Goal: Task Accomplishment & Management: Use online tool/utility

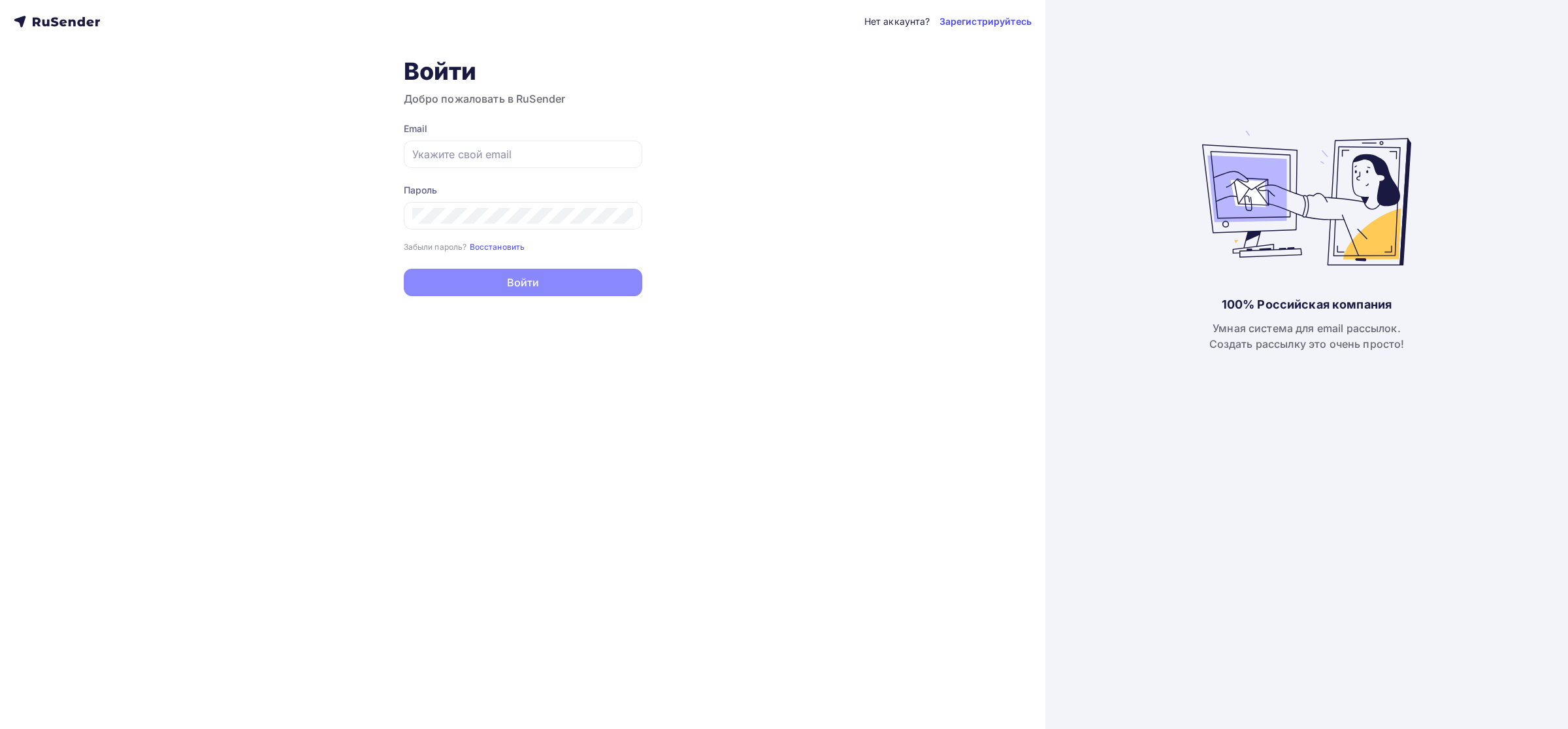
type input "[EMAIL_ADDRESS][DOMAIN_NAME]"
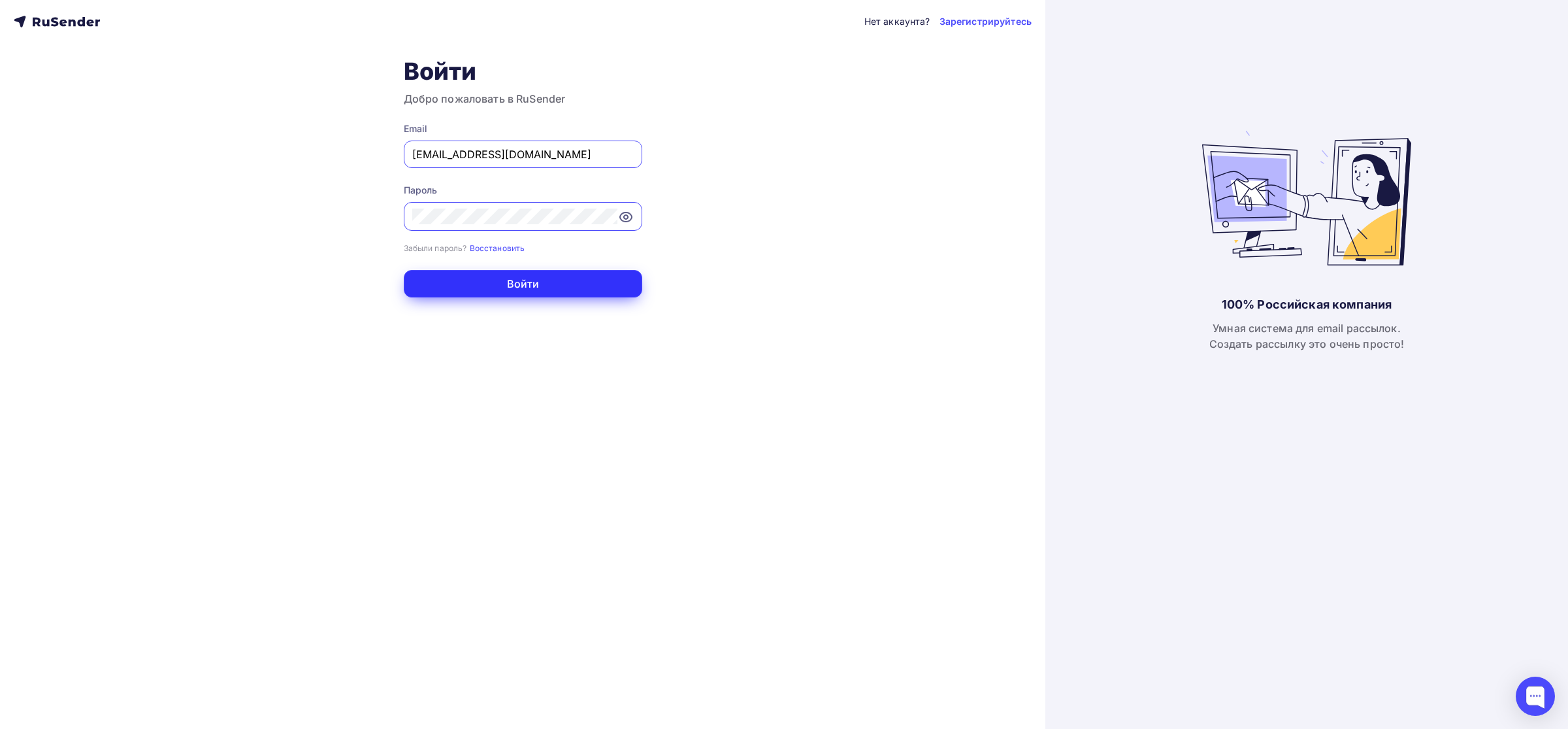
click at [498, 289] on button "Войти" at bounding box center [522, 283] width 238 height 27
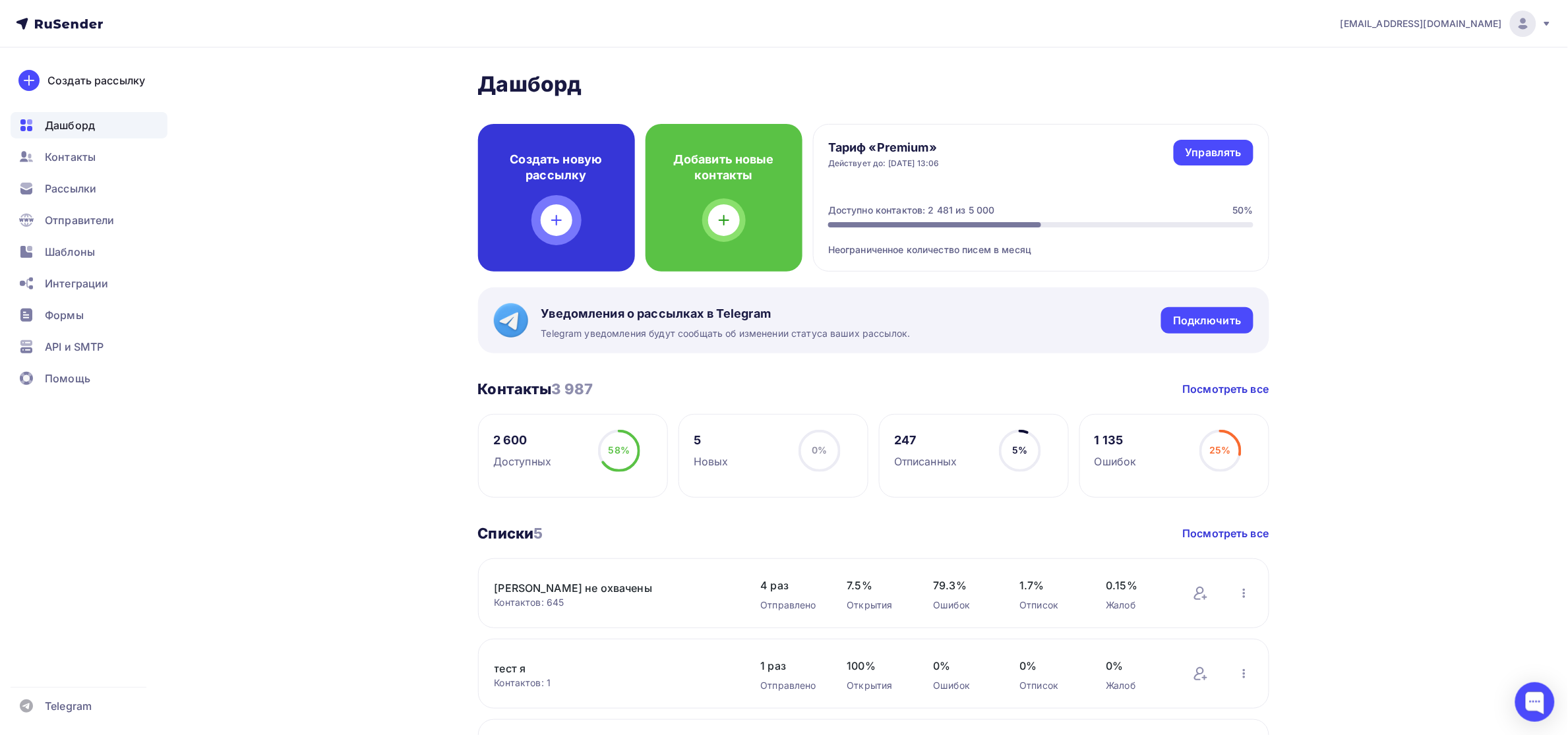
click at [562, 163] on h4 "Создать новую рассылку" at bounding box center [556, 167] width 114 height 31
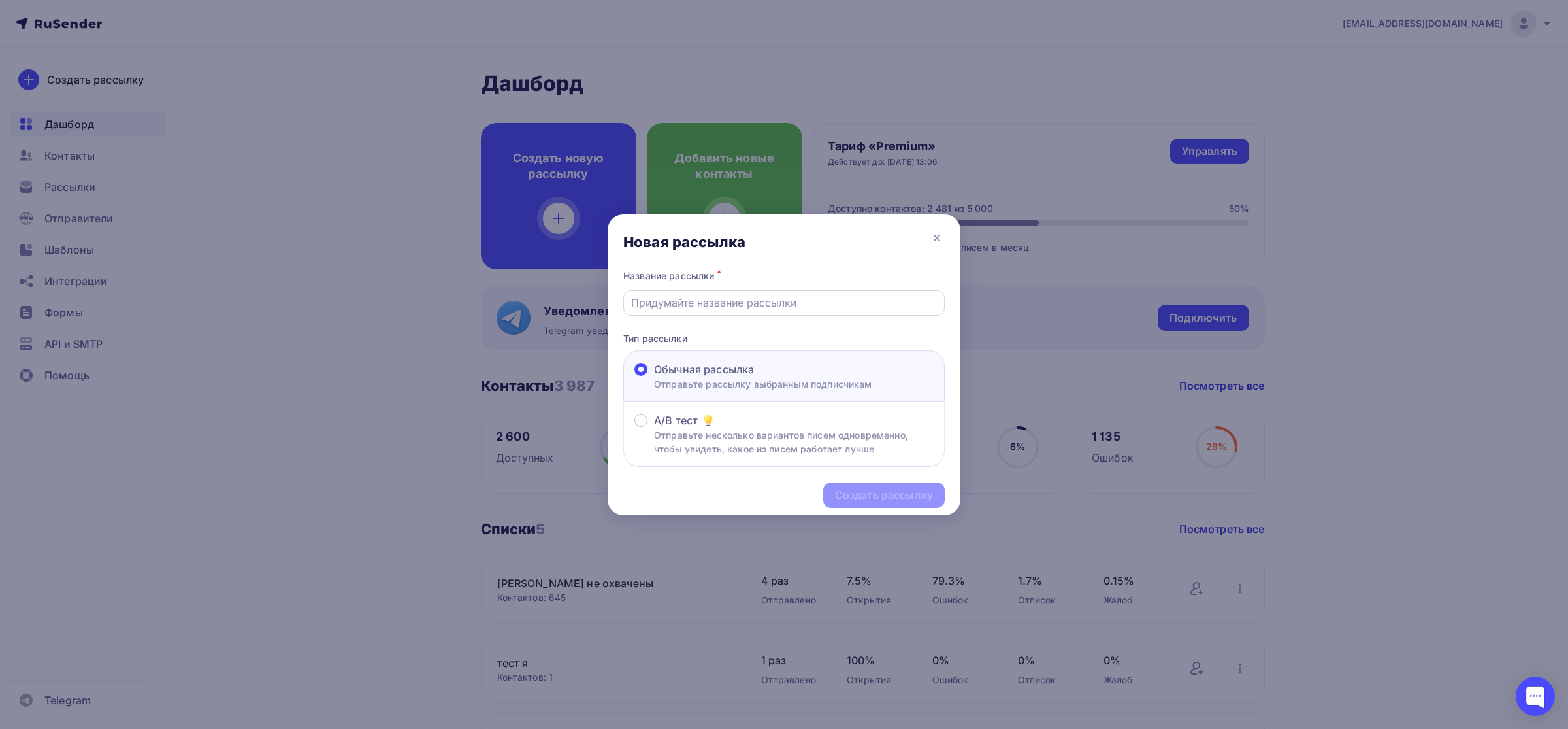
click at [693, 299] on input "text" at bounding box center [784, 302] width 306 height 16
type input "[PERSON_NAME]"
click at [651, 298] on input "Forad F MAX" at bounding box center [784, 302] width 306 height 16
type input "Ford F MAX"
click at [876, 498] on div "Создать рассылку" at bounding box center [883, 495] width 98 height 15
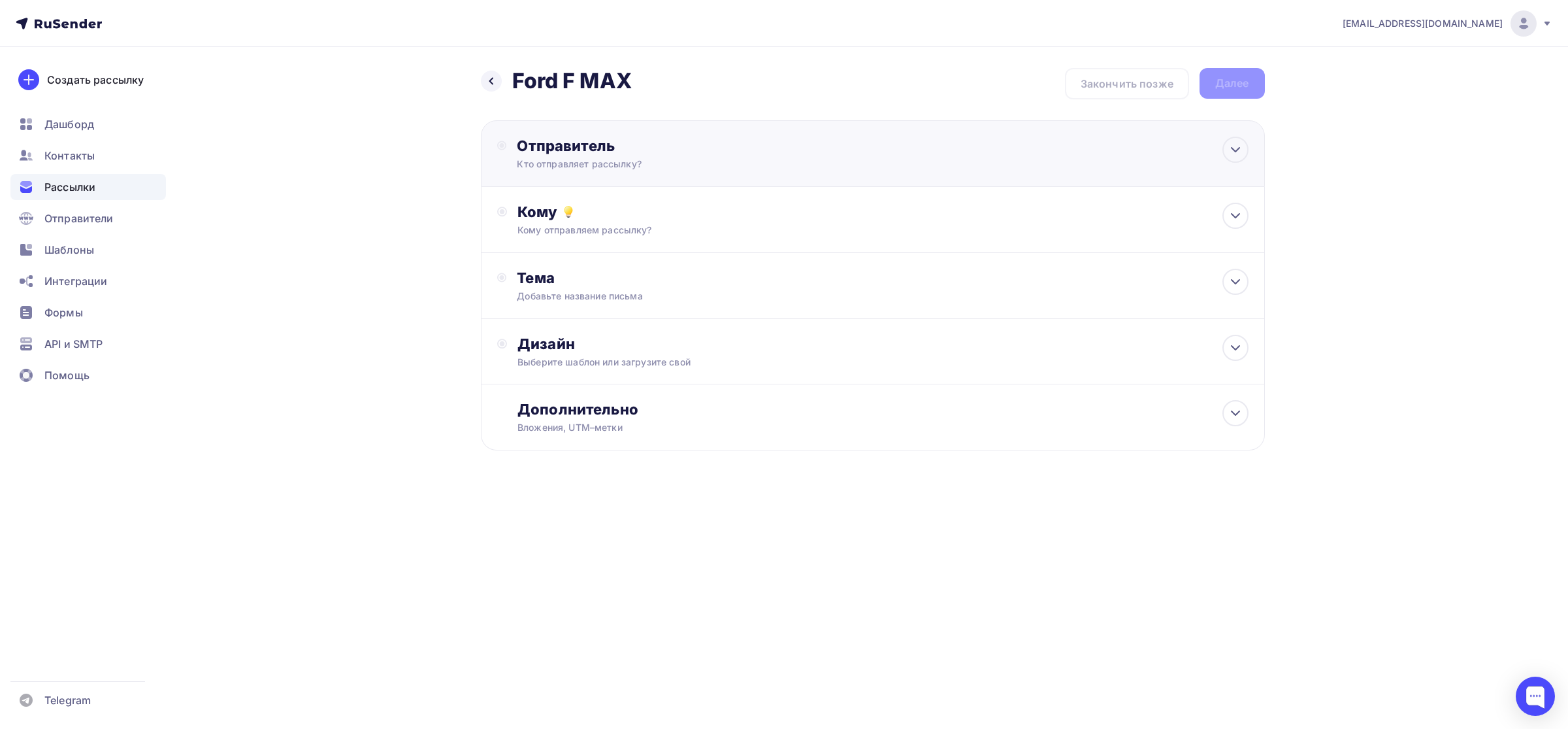
click at [623, 141] on div "Отправитель" at bounding box center [658, 145] width 283 height 18
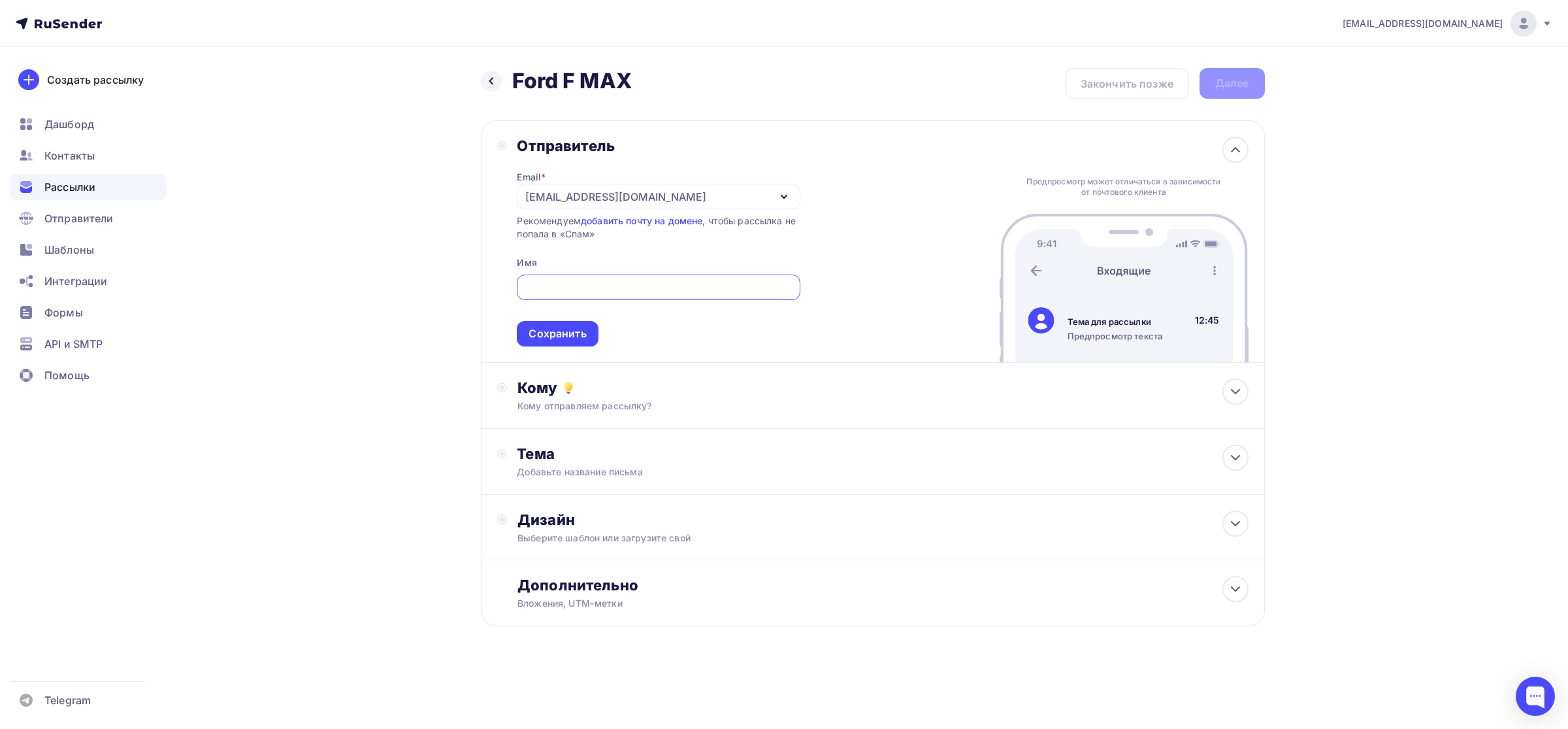
click at [782, 196] on icon "button" at bounding box center [784, 196] width 5 height 2
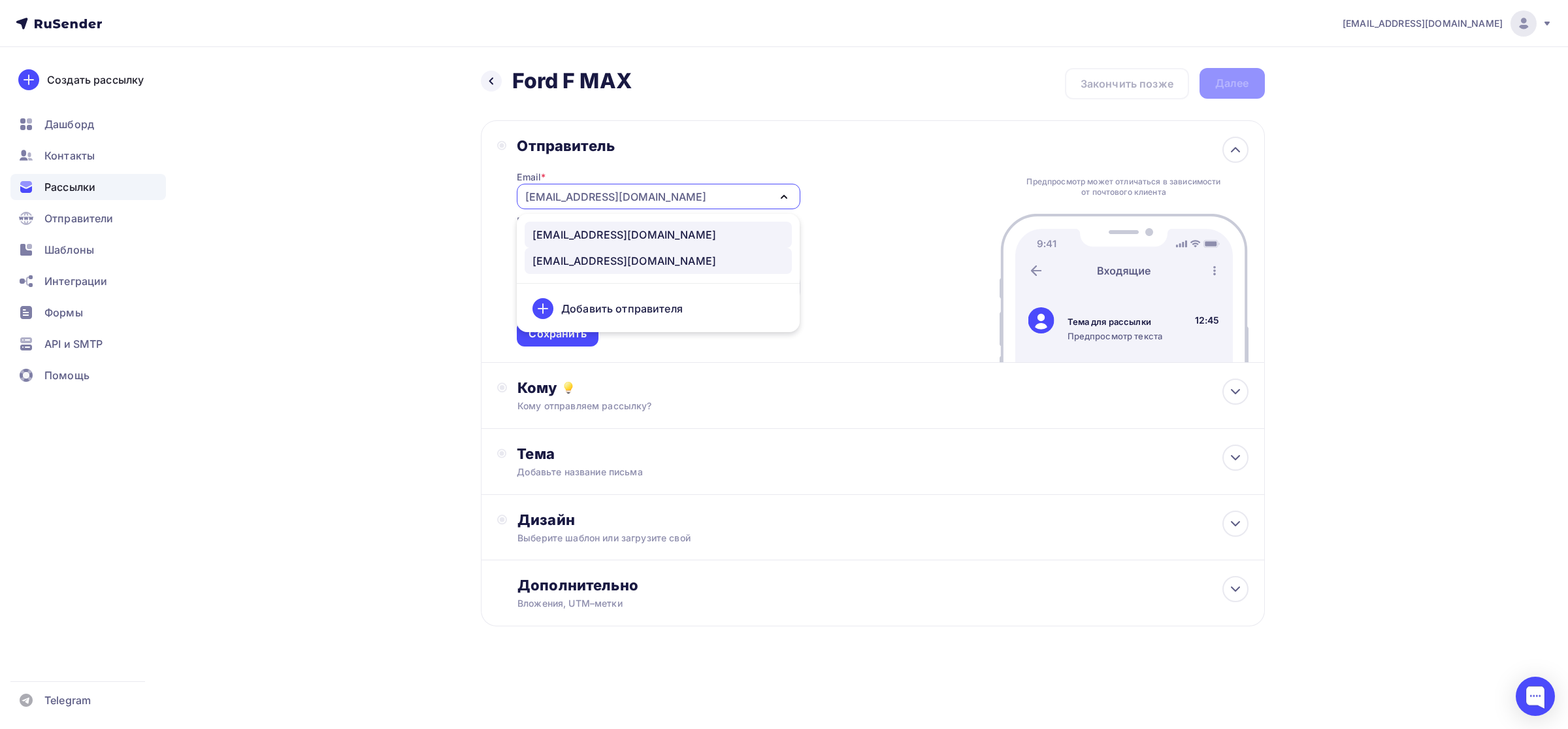
click at [590, 231] on div "[EMAIL_ADDRESS][DOMAIN_NAME]" at bounding box center [623, 234] width 183 height 16
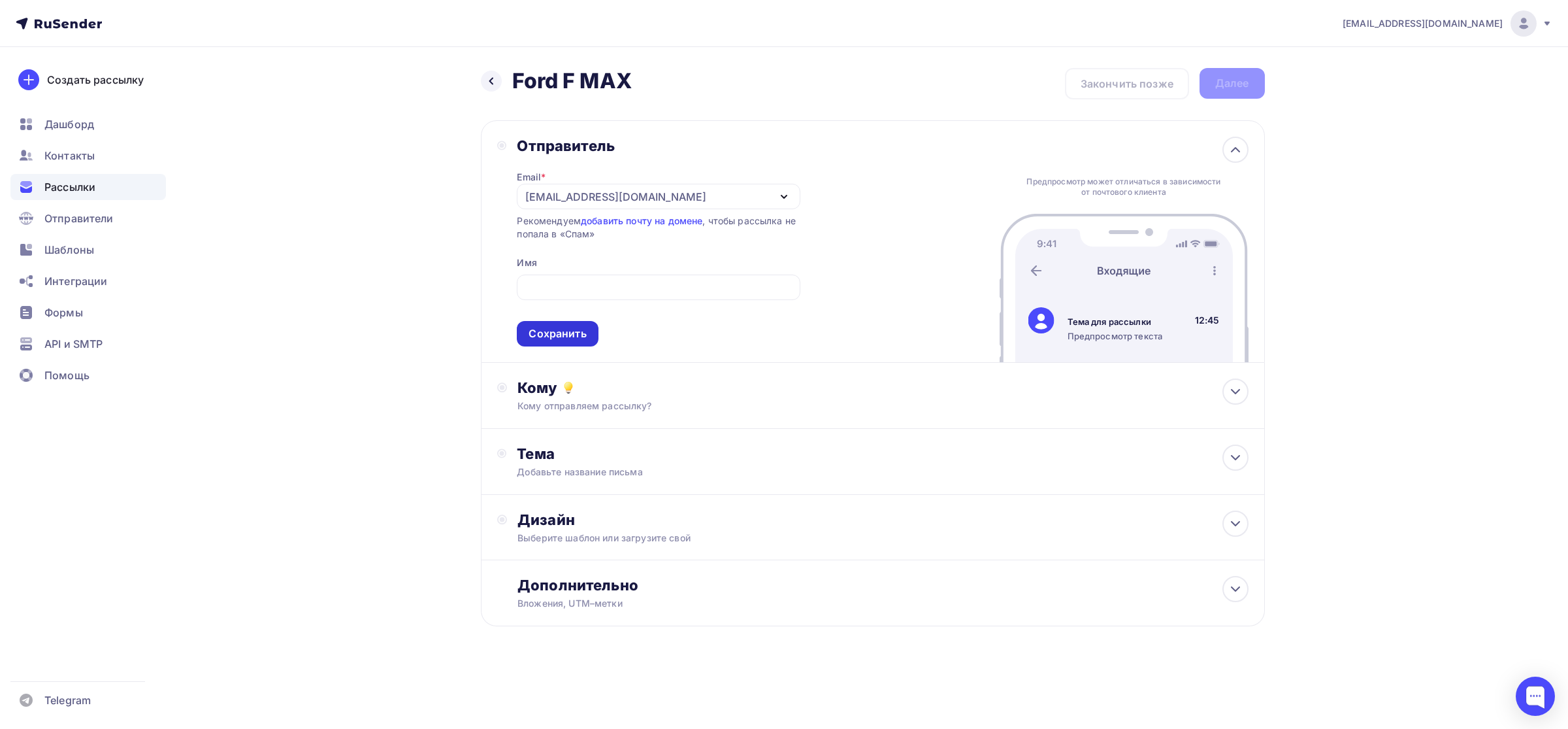
click at [565, 330] on div "Сохранить" at bounding box center [557, 334] width 57 height 15
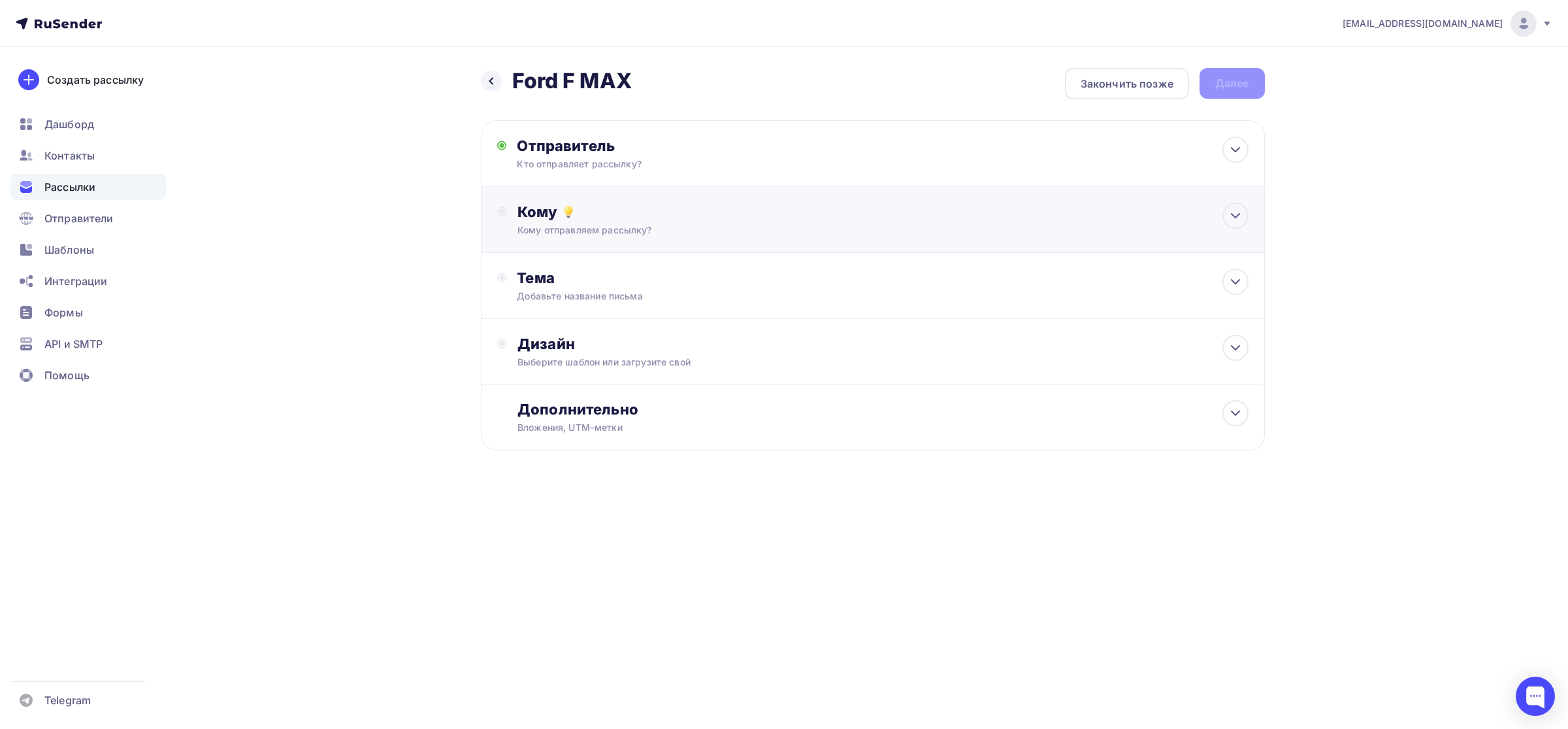
click at [560, 213] on icon at bounding box center [568, 211] width 16 height 16
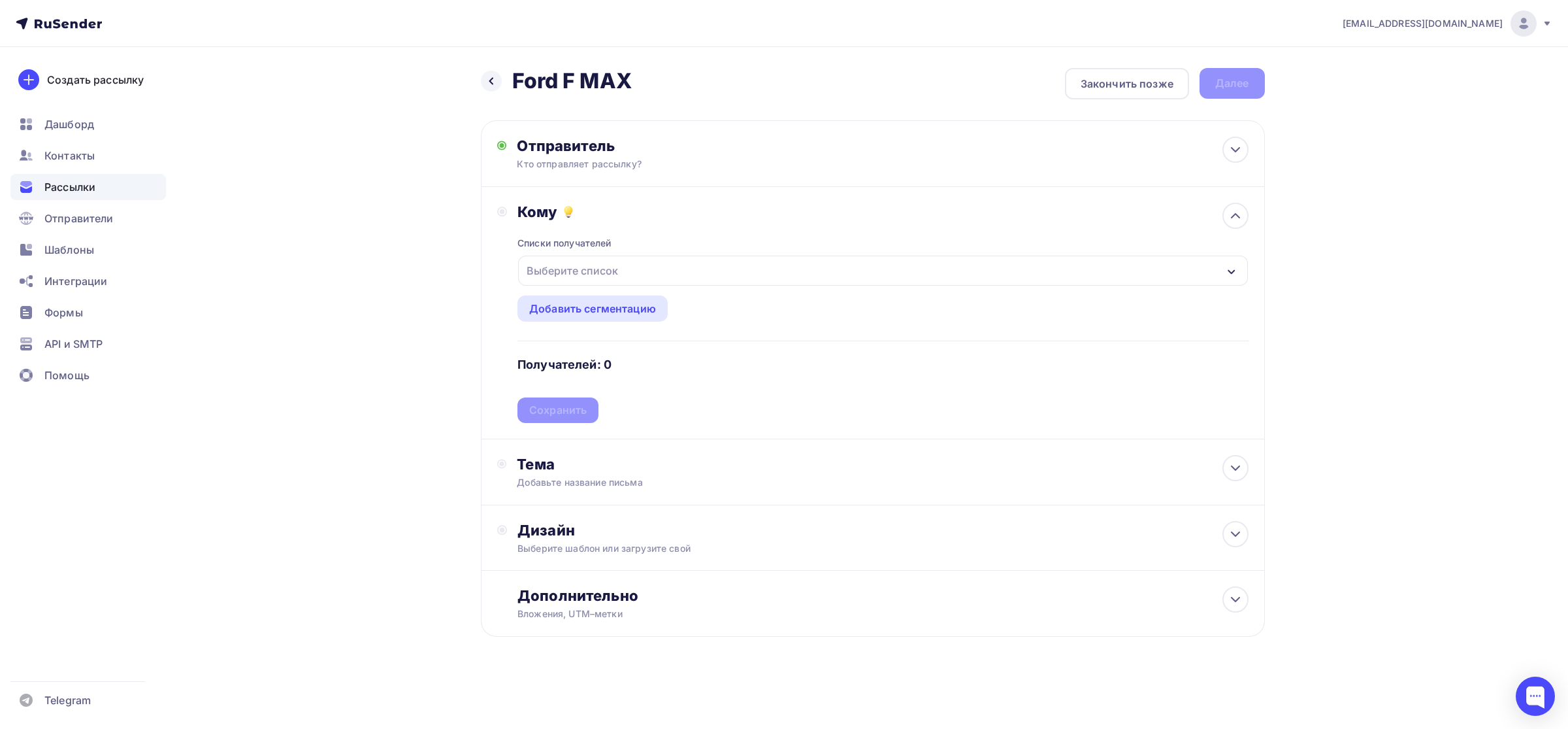
click at [567, 241] on div "Списки получателей" at bounding box center [564, 243] width 94 height 13
click at [567, 275] on div "Выберите список" at bounding box center [572, 270] width 102 height 24
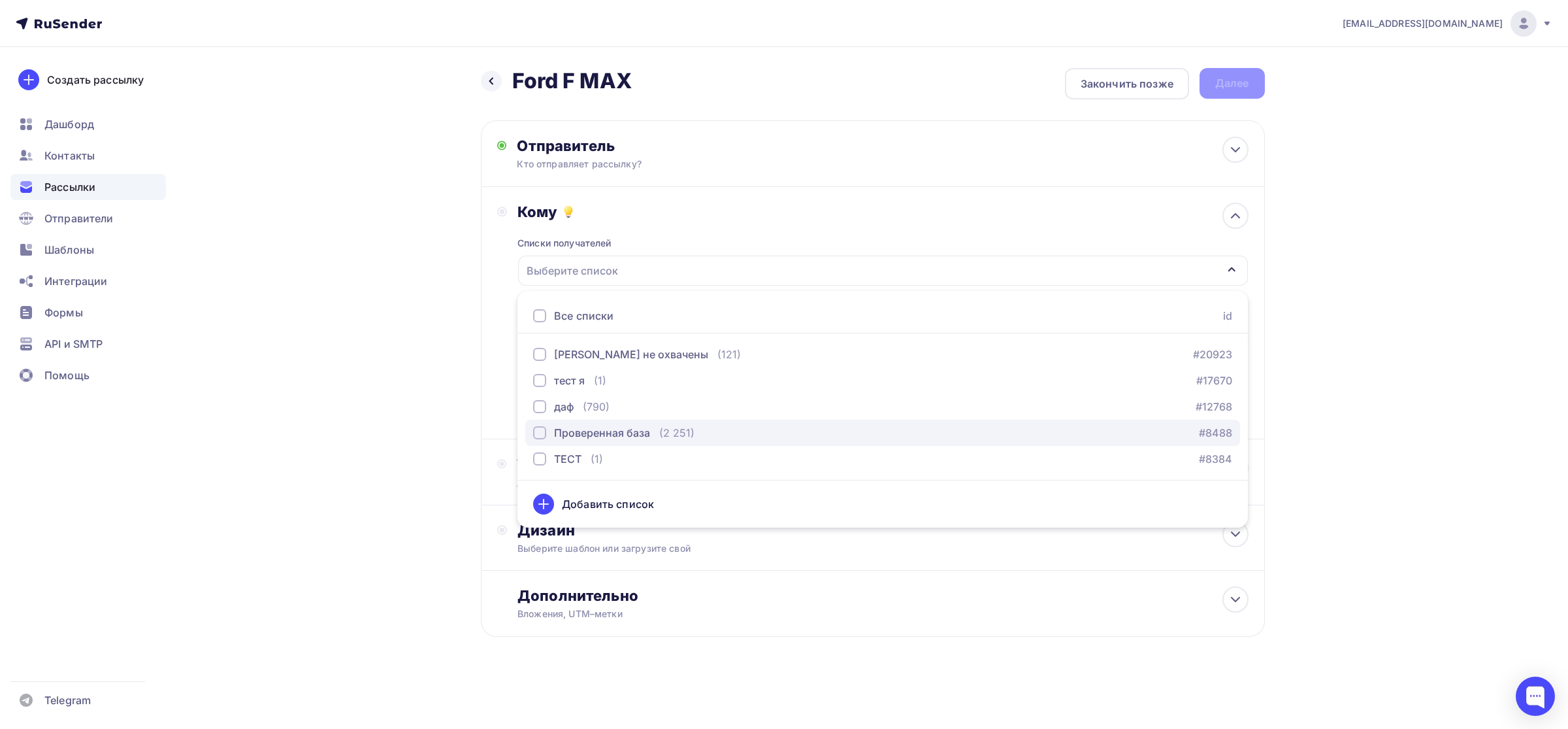
click at [545, 431] on div "button" at bounding box center [540, 432] width 13 height 13
click at [1507, 359] on div "[EMAIL_ADDRESS][DOMAIN_NAME] Аккаунт Тарифы Выйти Создать рассылку [GEOGRAPHIC_…" at bounding box center [784, 360] width 1568 height 721
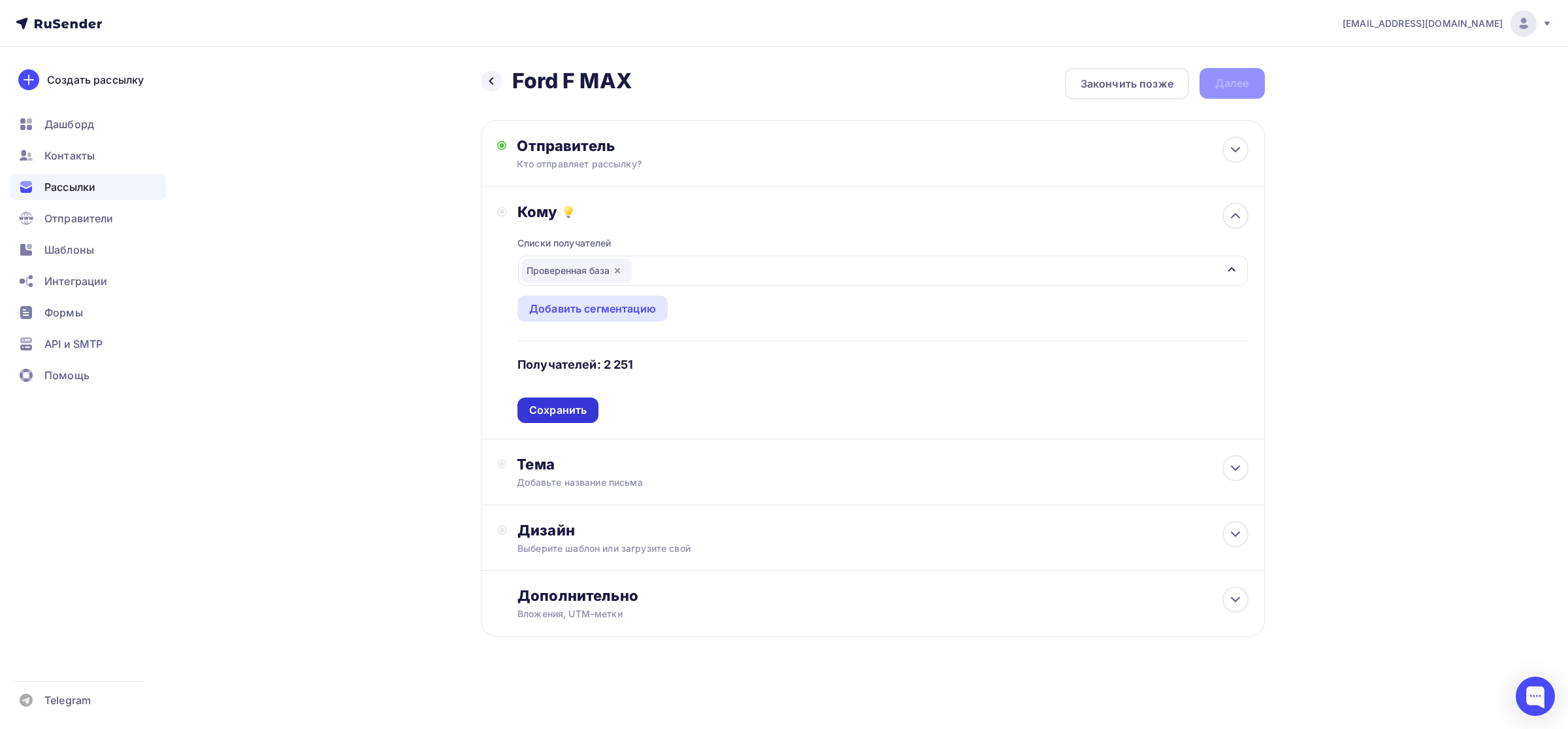
click at [546, 399] on div "Сохранить" at bounding box center [558, 409] width 81 height 25
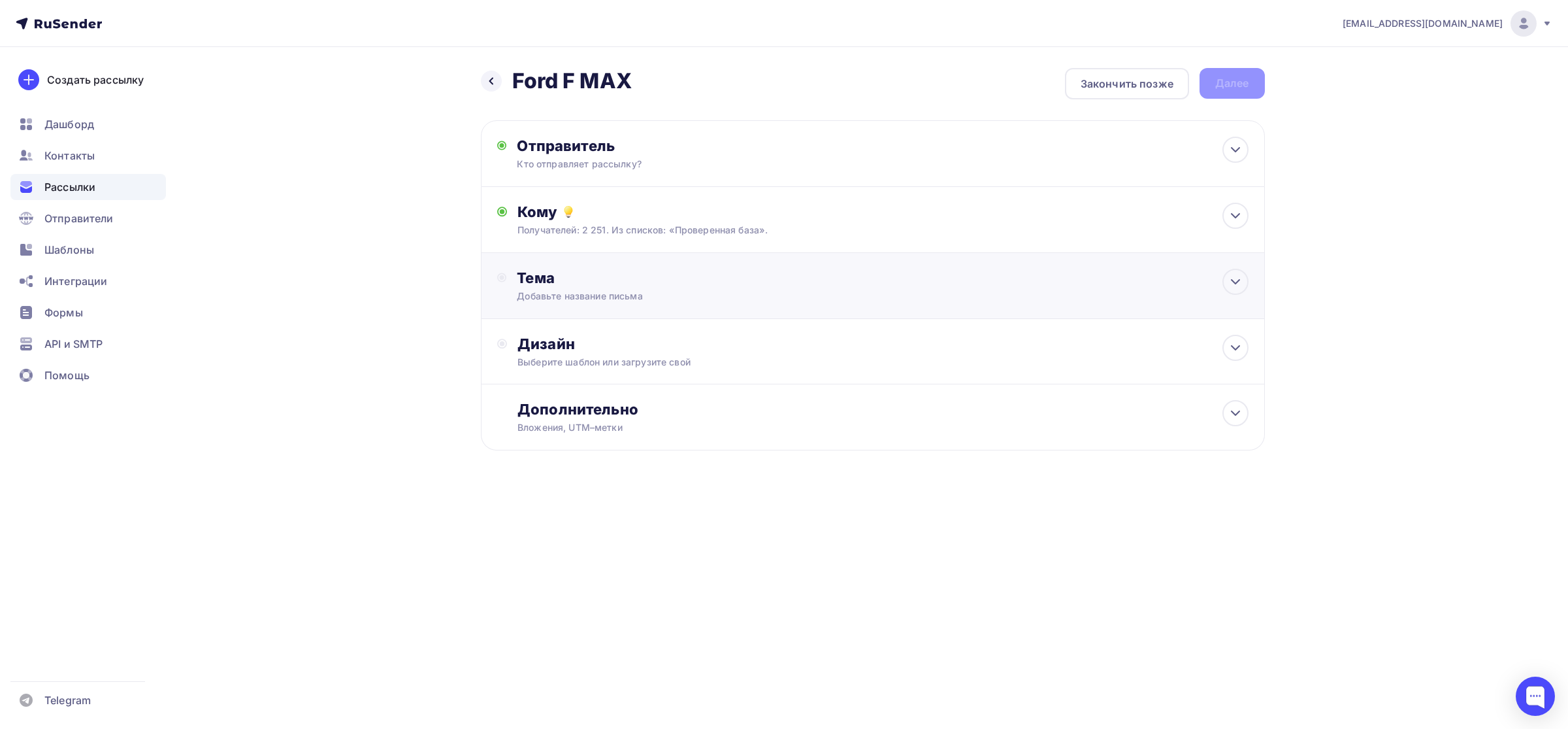
click at [560, 288] on div "Тема Добавьте название письма Тема * Рекомендуем использовать не более 150 симв…" at bounding box center [646, 285] width 258 height 34
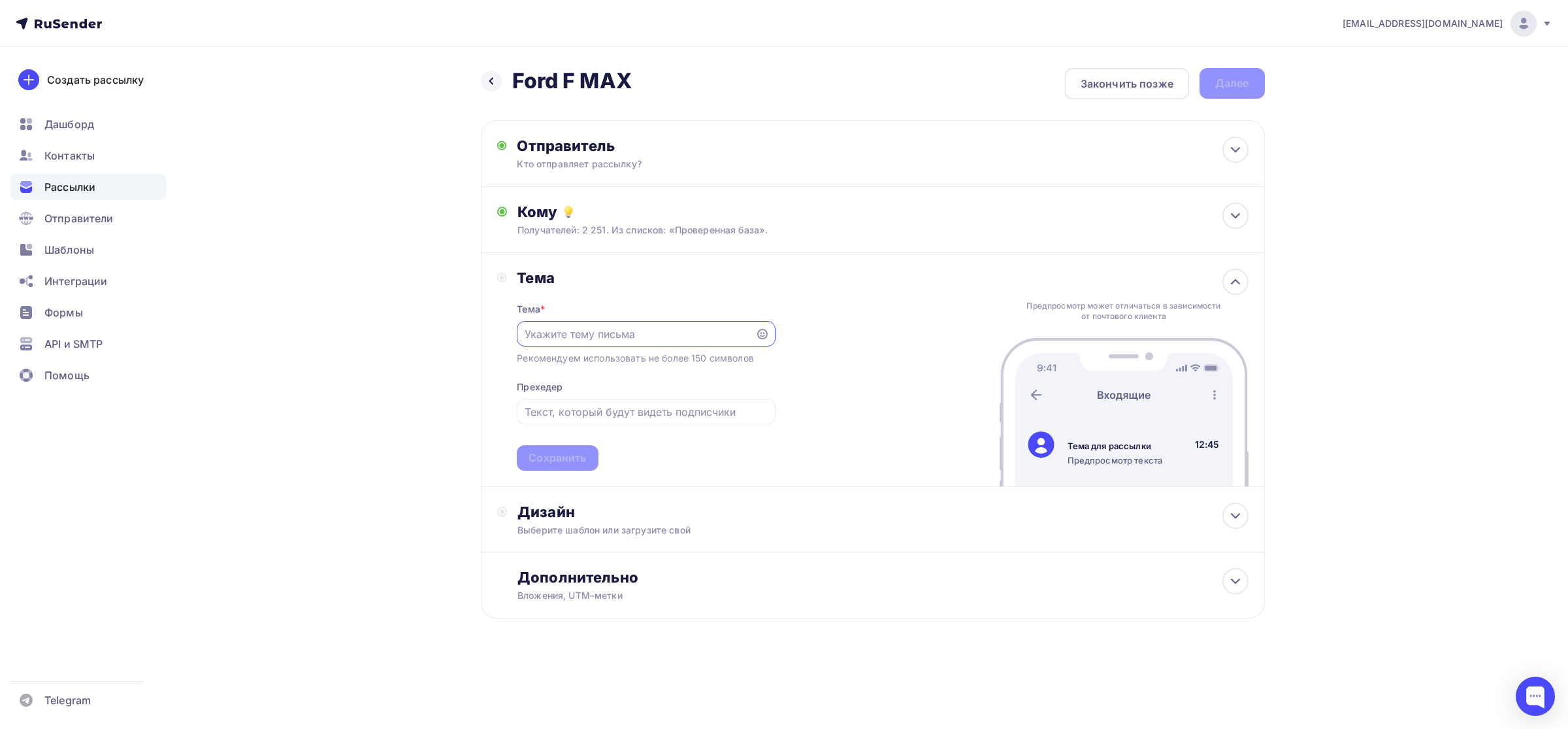
click at [555, 335] on input "text" at bounding box center [637, 334] width 223 height 16
type input "N"
drag, startPoint x: 575, startPoint y: 340, endPoint x: 582, endPoint y: 332, distance: 10.6
click at [575, 340] on input "тягач Ford 2023" at bounding box center [637, 334] width 223 height 16
type input "тягач Ford F MAX 2023"
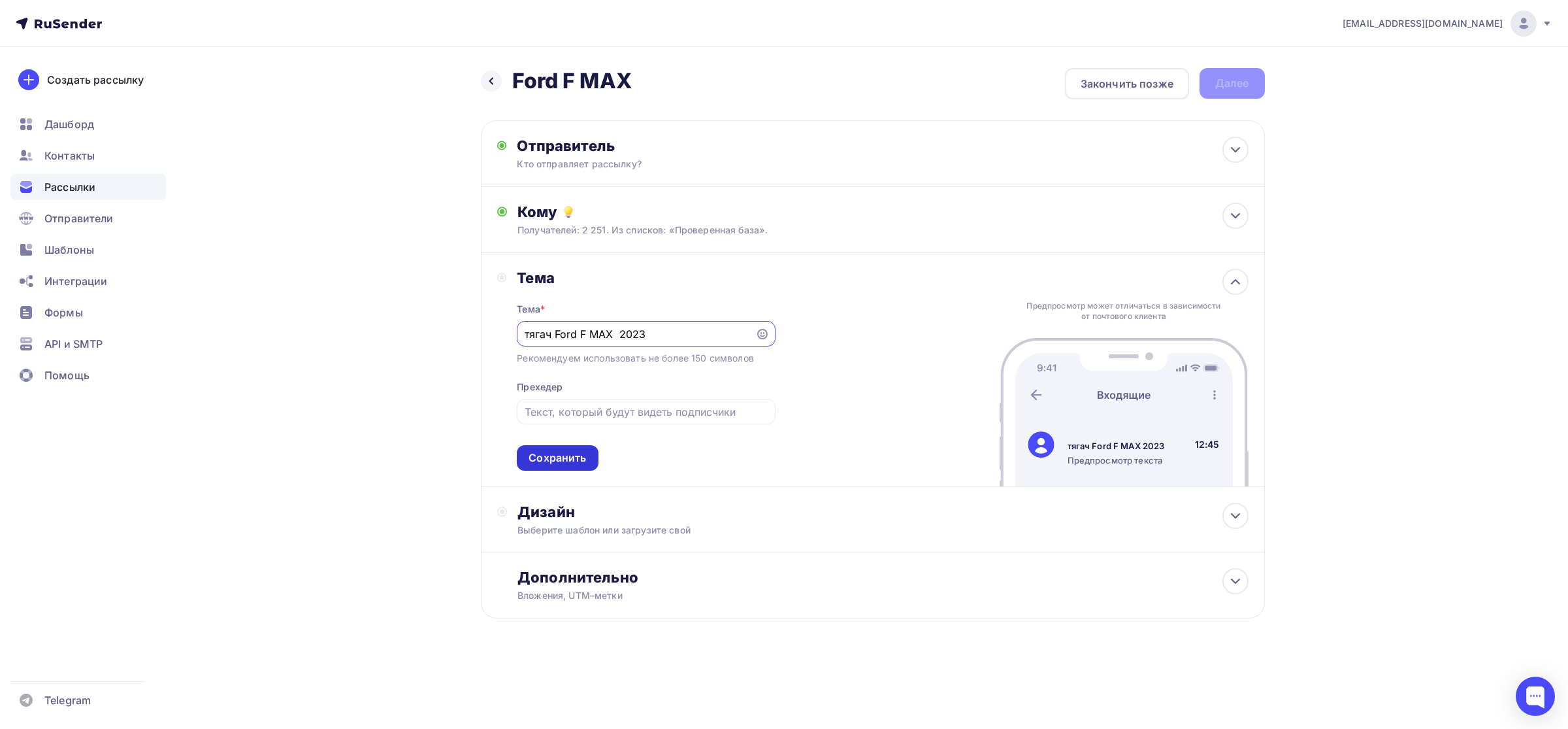
click at [525, 458] on div "Сохранить" at bounding box center [557, 458] width 81 height 25
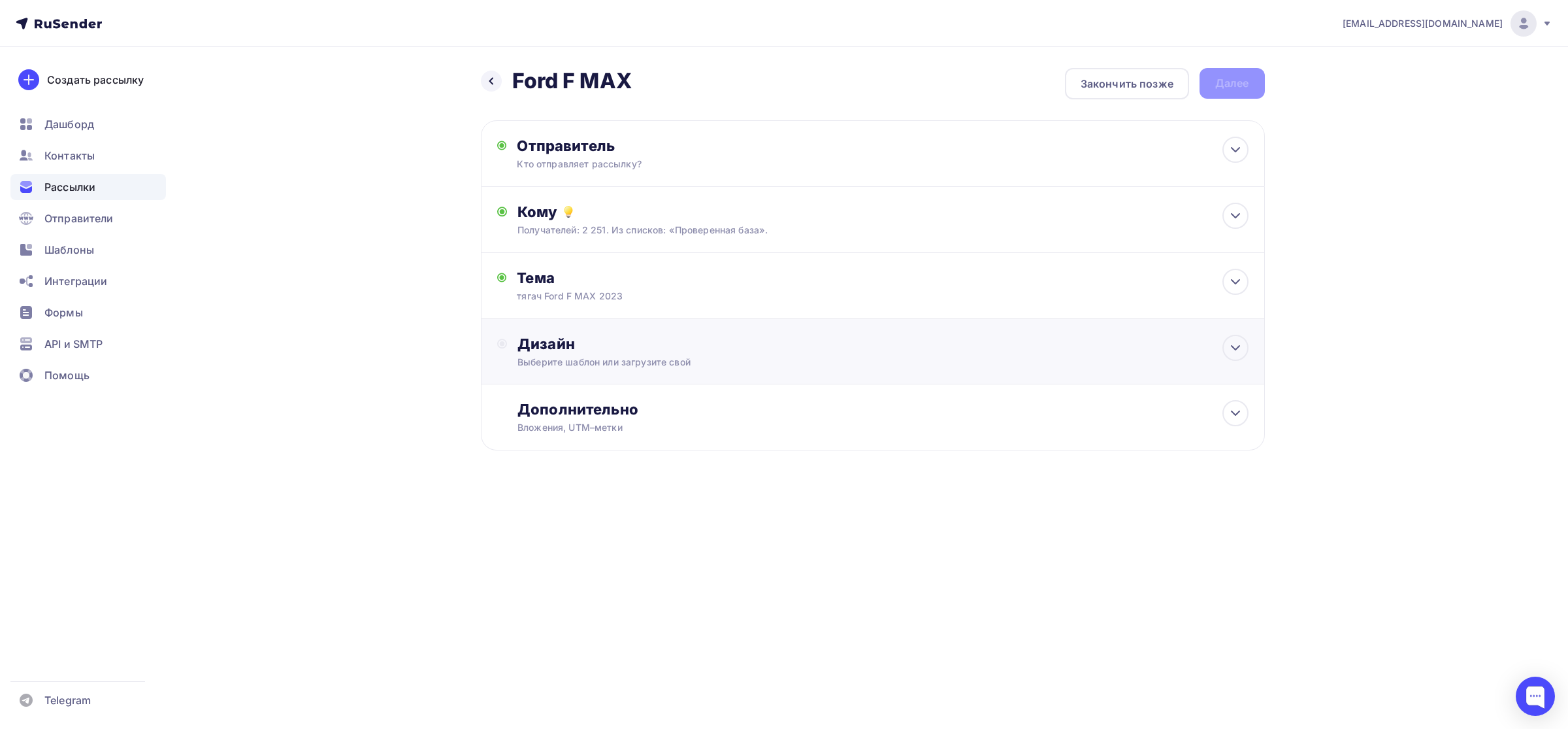
click at [598, 337] on div "Дизайн" at bounding box center [882, 344] width 730 height 18
click at [593, 395] on div "Выбрать шаблон" at bounding box center [574, 397] width 91 height 15
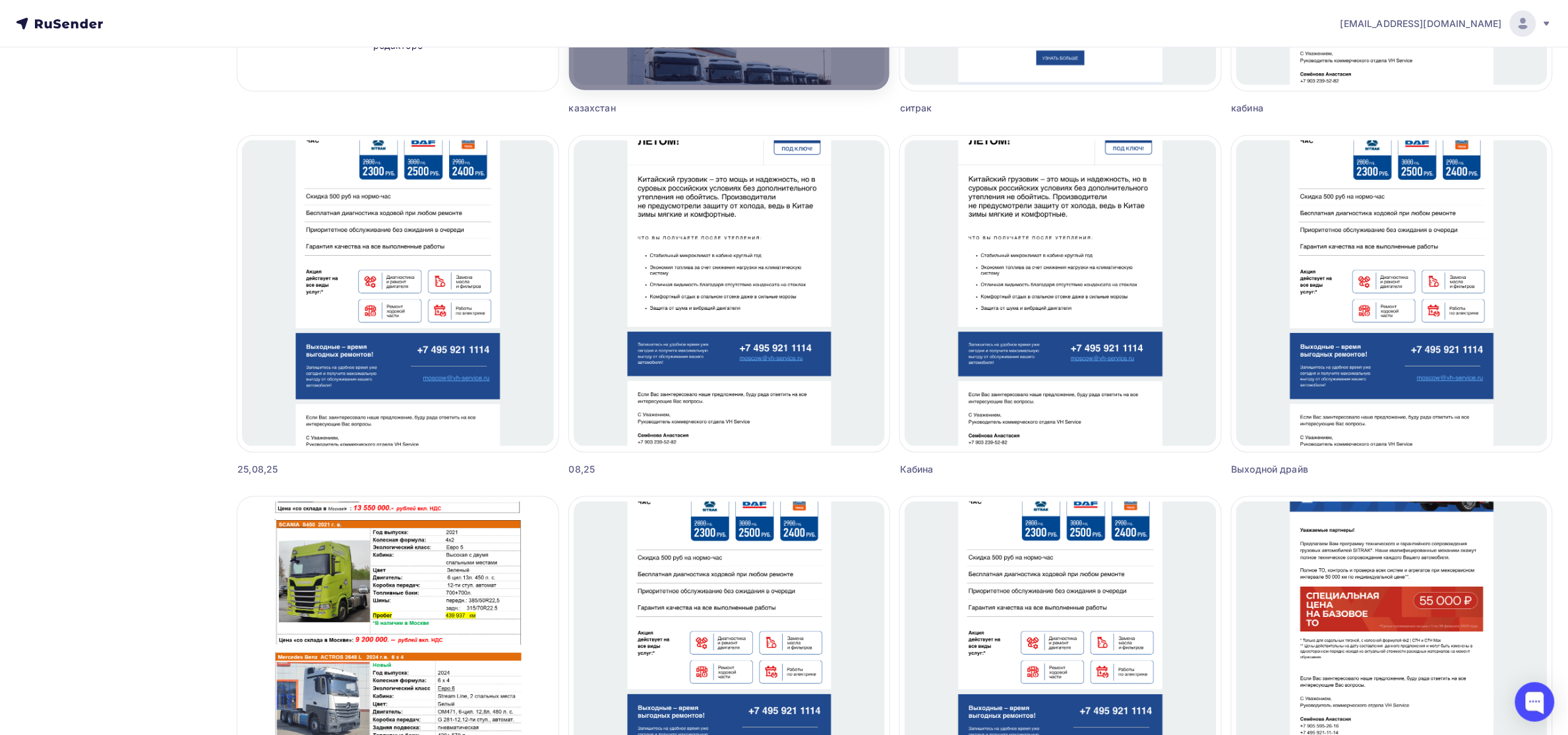
scroll to position [494, 0]
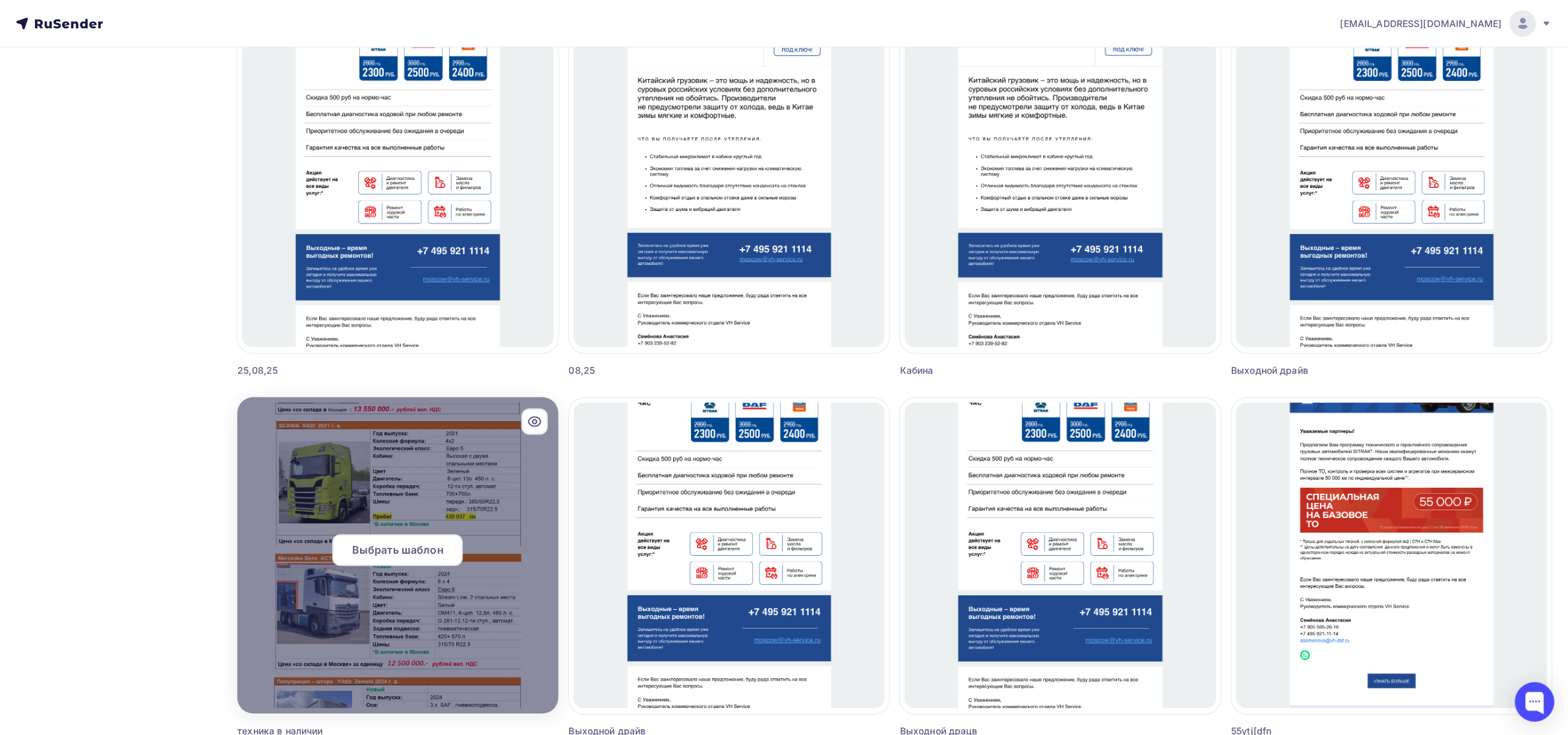
click at [395, 478] on div at bounding box center [397, 556] width 320 height 317
click at [400, 473] on div at bounding box center [397, 556] width 320 height 317
click at [399, 540] on div "Выбрать шаблон" at bounding box center [397, 550] width 130 height 31
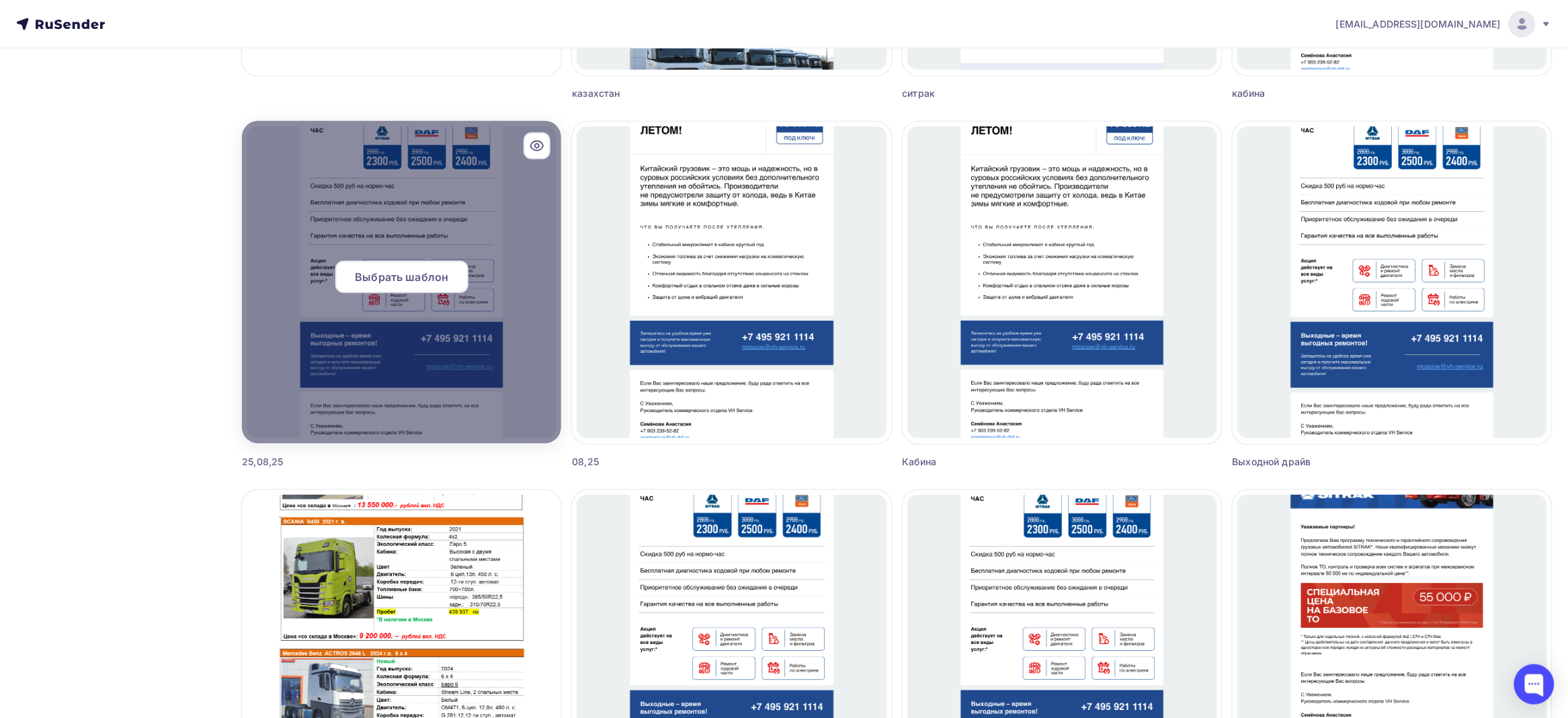
scroll to position [672, 0]
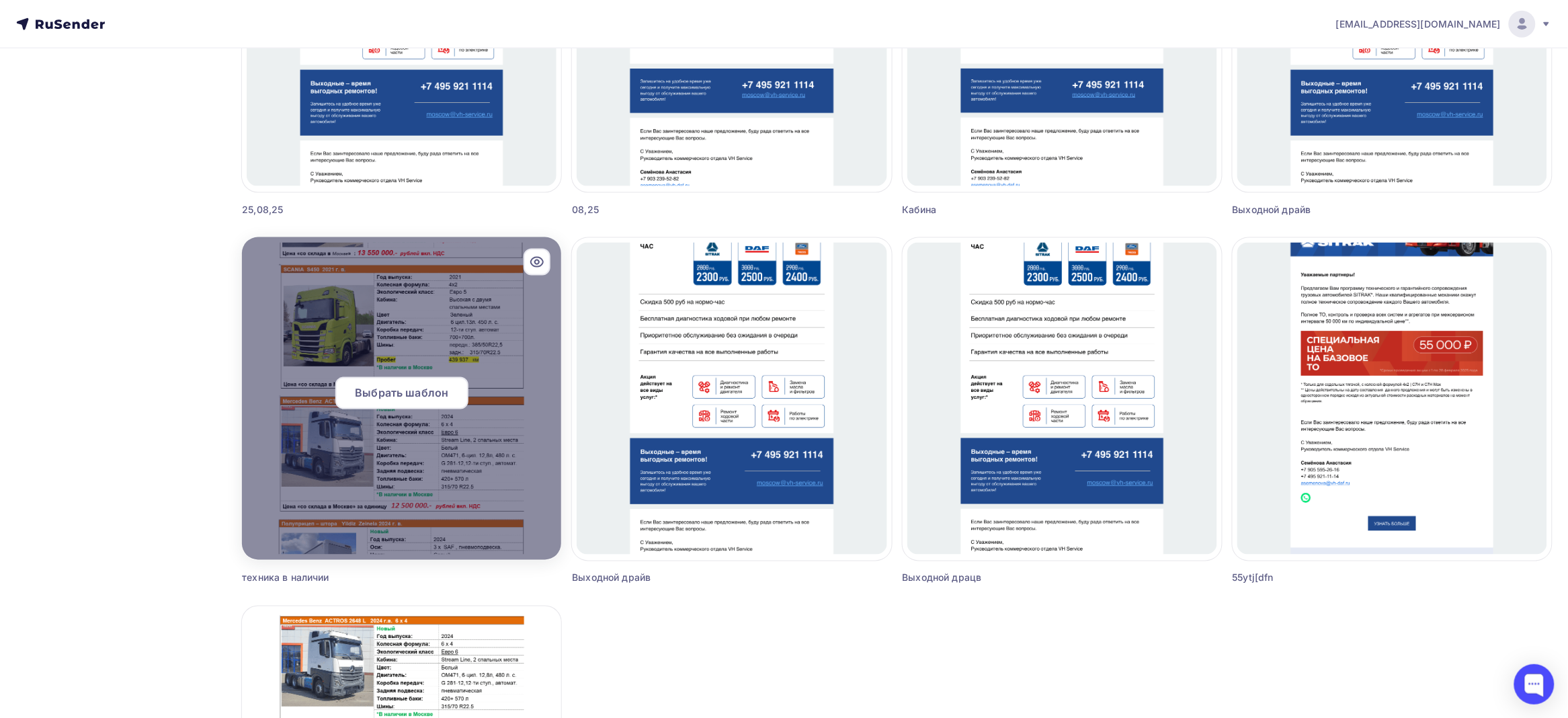
click at [366, 422] on div at bounding box center [402, 399] width 320 height 323
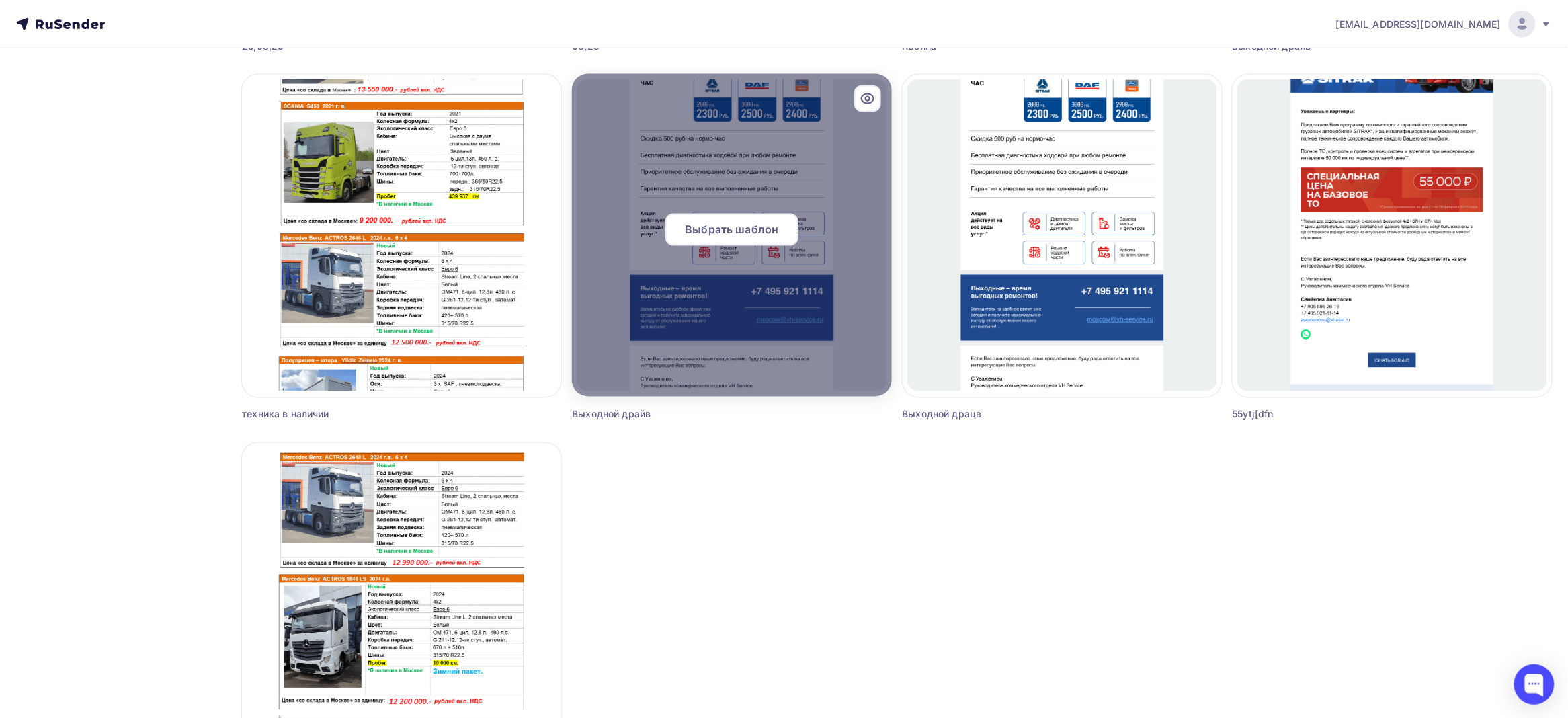
scroll to position [1029, 0]
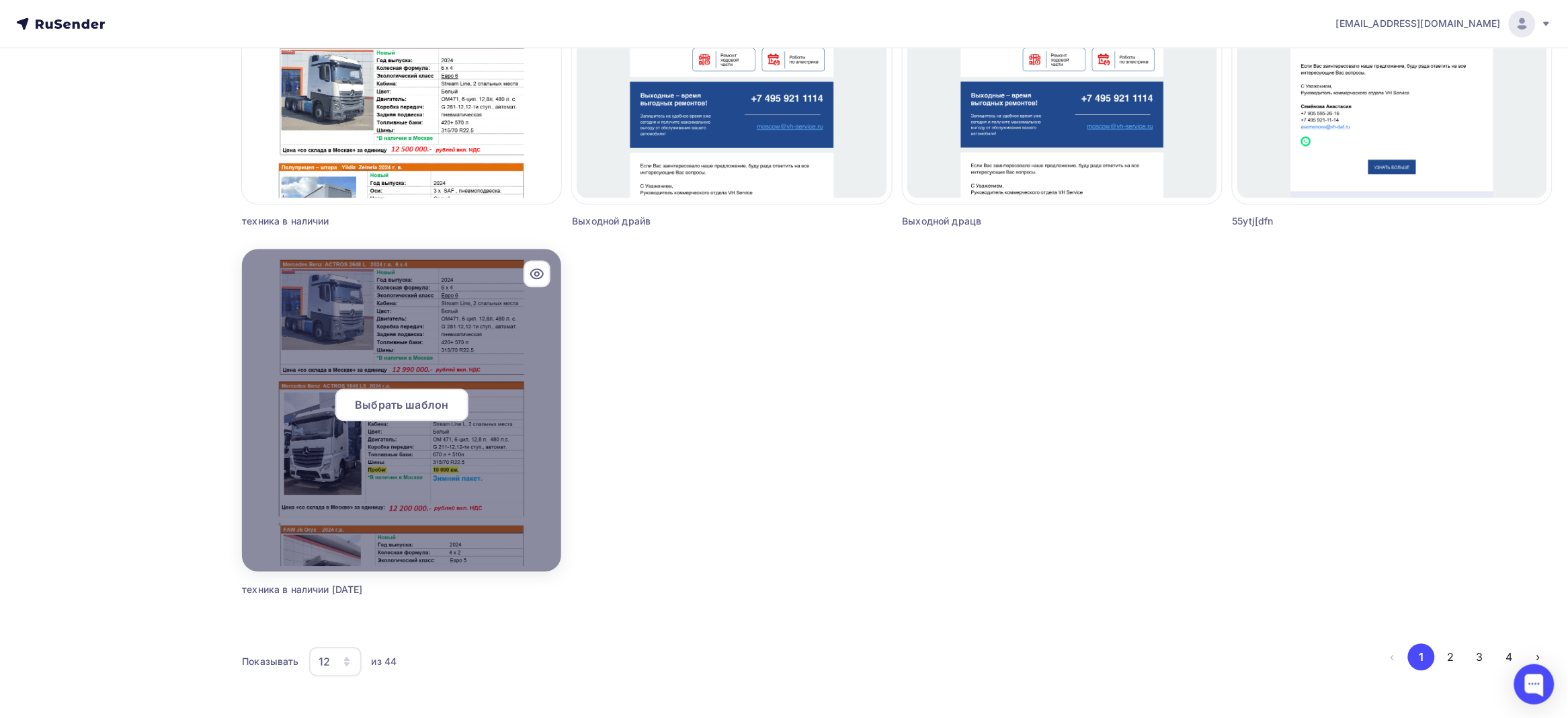
click at [412, 405] on span "Выбрать шаблон" at bounding box center [402, 405] width 94 height 16
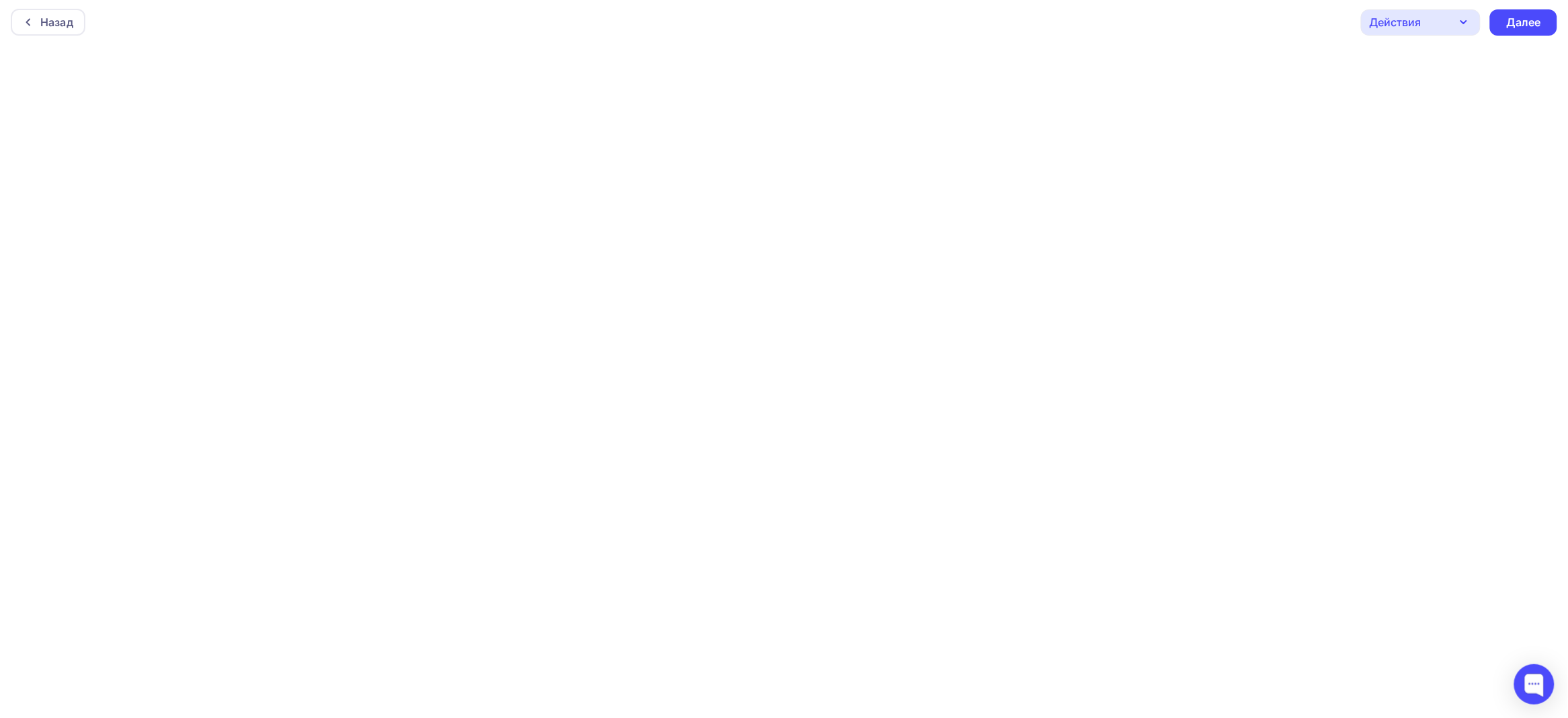
scroll to position [3, 0]
click at [1524, 14] on div "Далее" at bounding box center [1523, 21] width 35 height 15
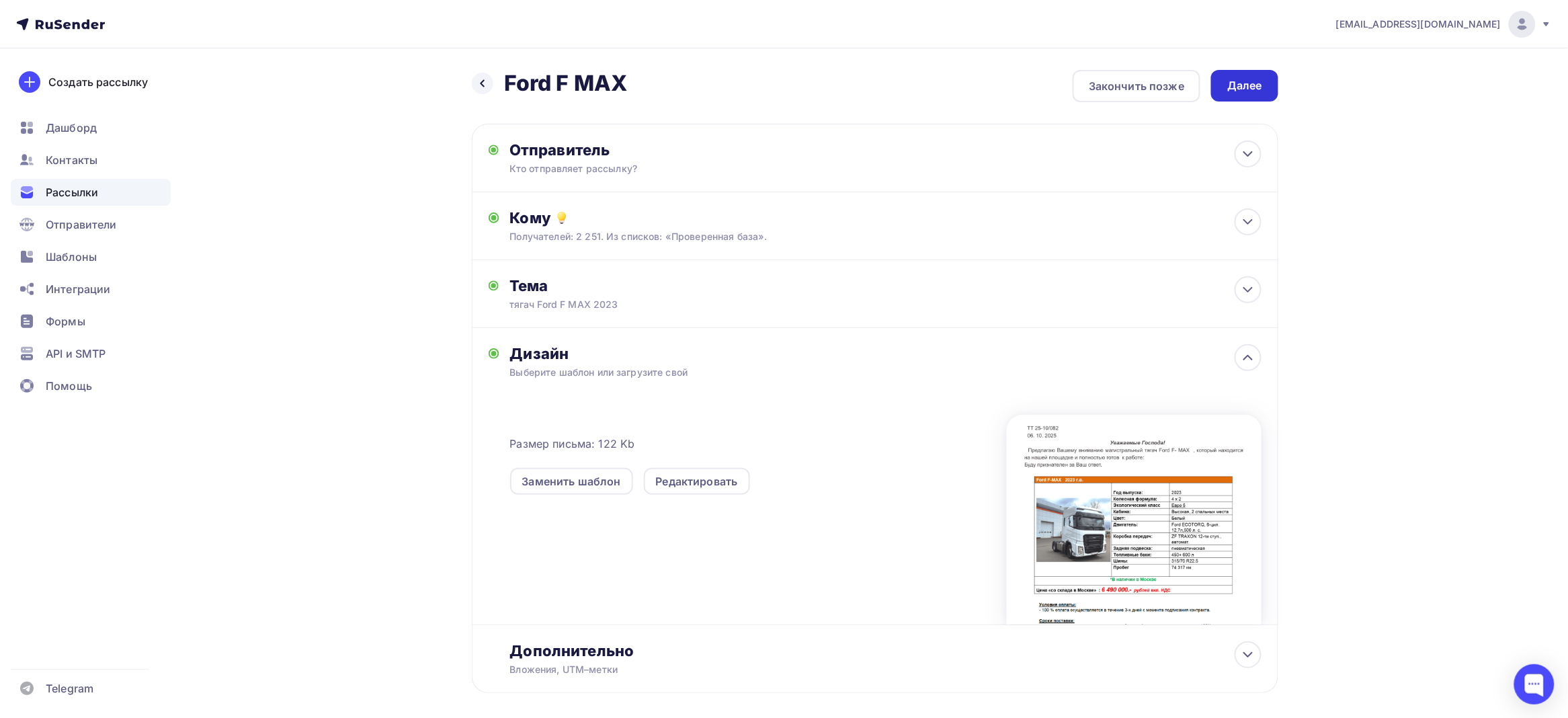
click at [1255, 76] on div "Далее" at bounding box center [1245, 85] width 68 height 31
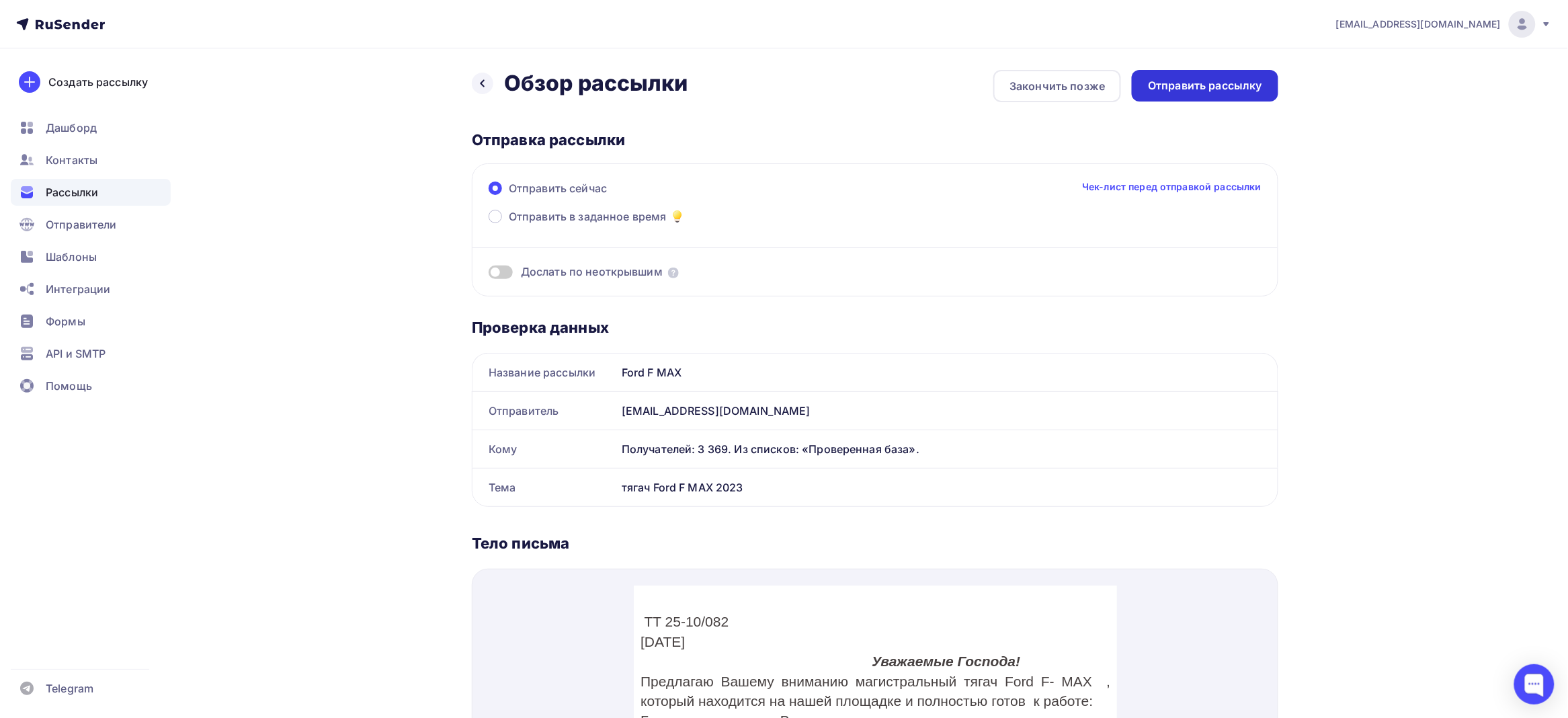
click at [1225, 75] on div "Отправить рассылку" at bounding box center [1205, 85] width 146 height 31
